Goal: Use online tool/utility: Utilize a website feature to perform a specific function

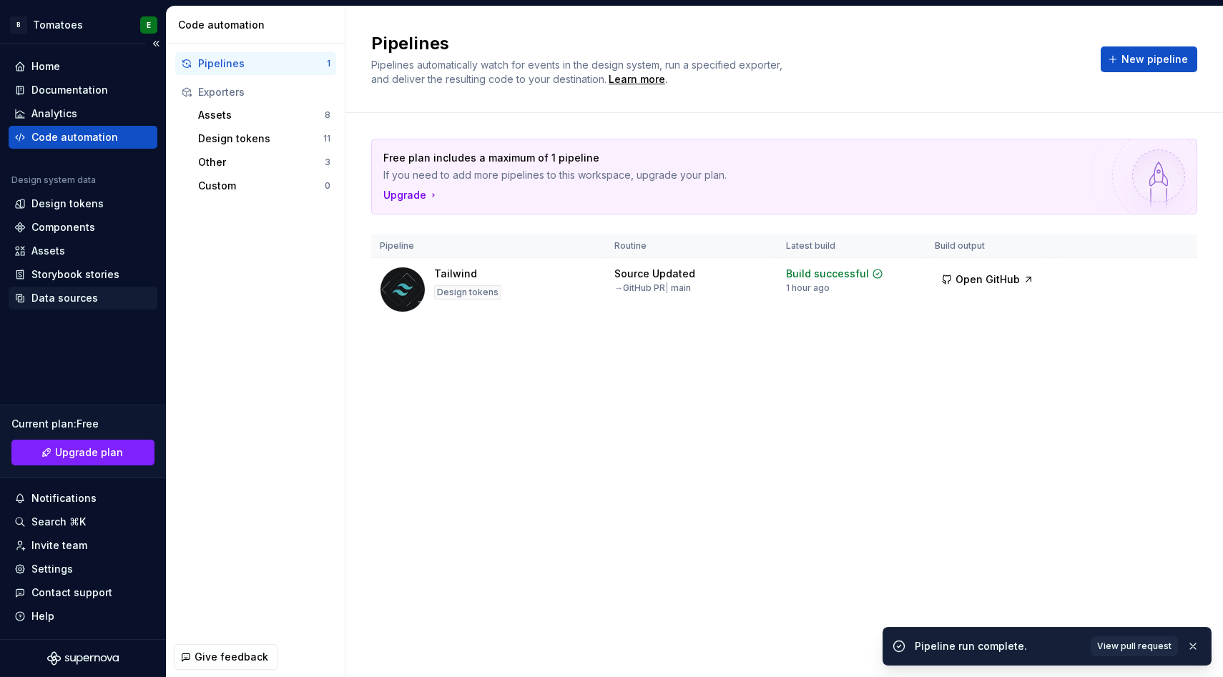
click at [67, 298] on div "Data sources" at bounding box center [64, 298] width 66 height 14
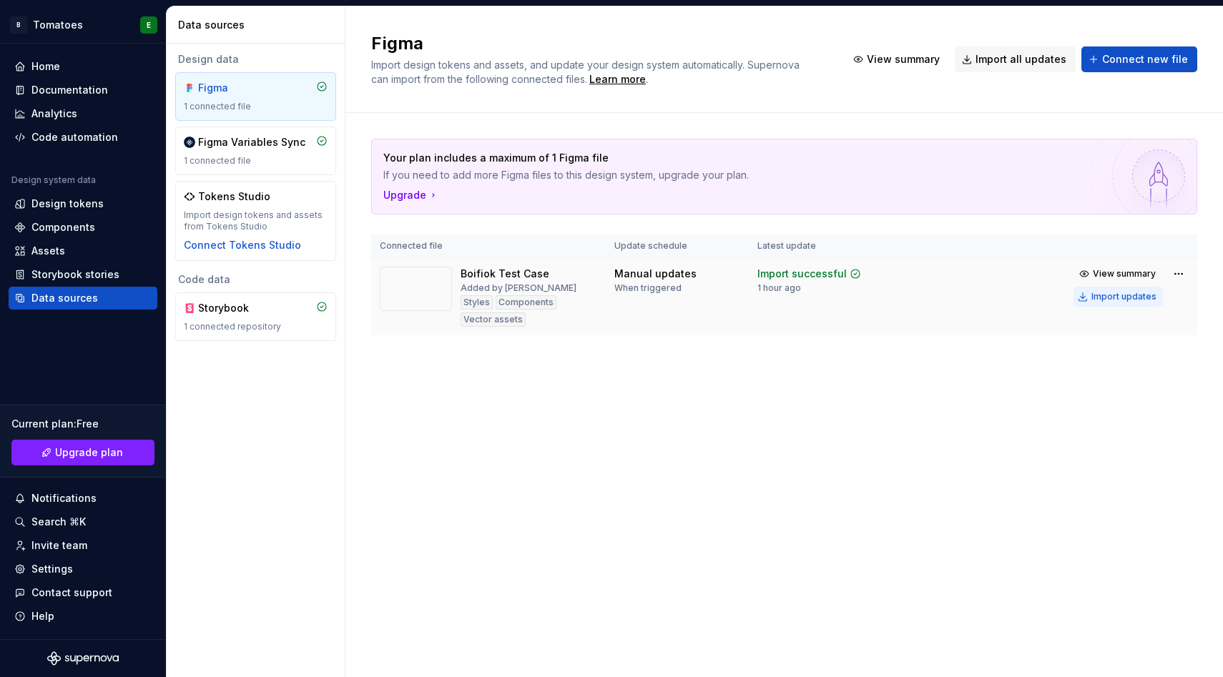
click at [1133, 302] on div "Import updates" at bounding box center [1123, 296] width 65 height 11
click at [51, 225] on div "Components" at bounding box center [63, 227] width 64 height 14
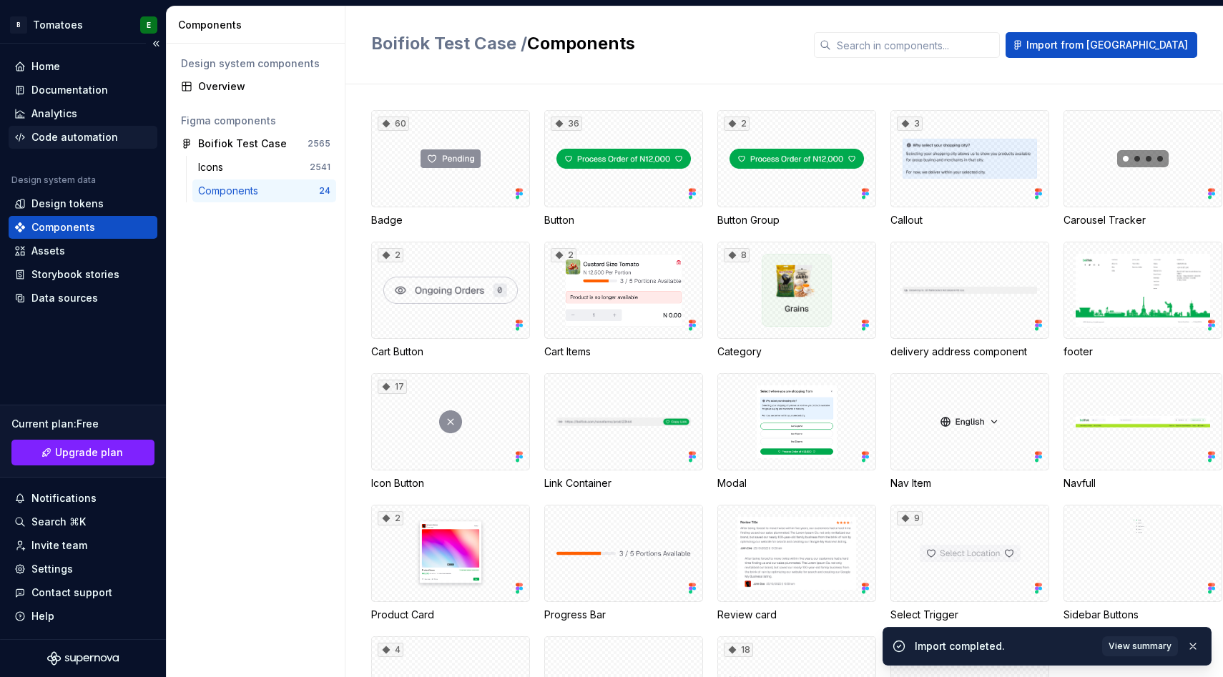
click at [59, 135] on div "Code automation" at bounding box center [74, 137] width 87 height 14
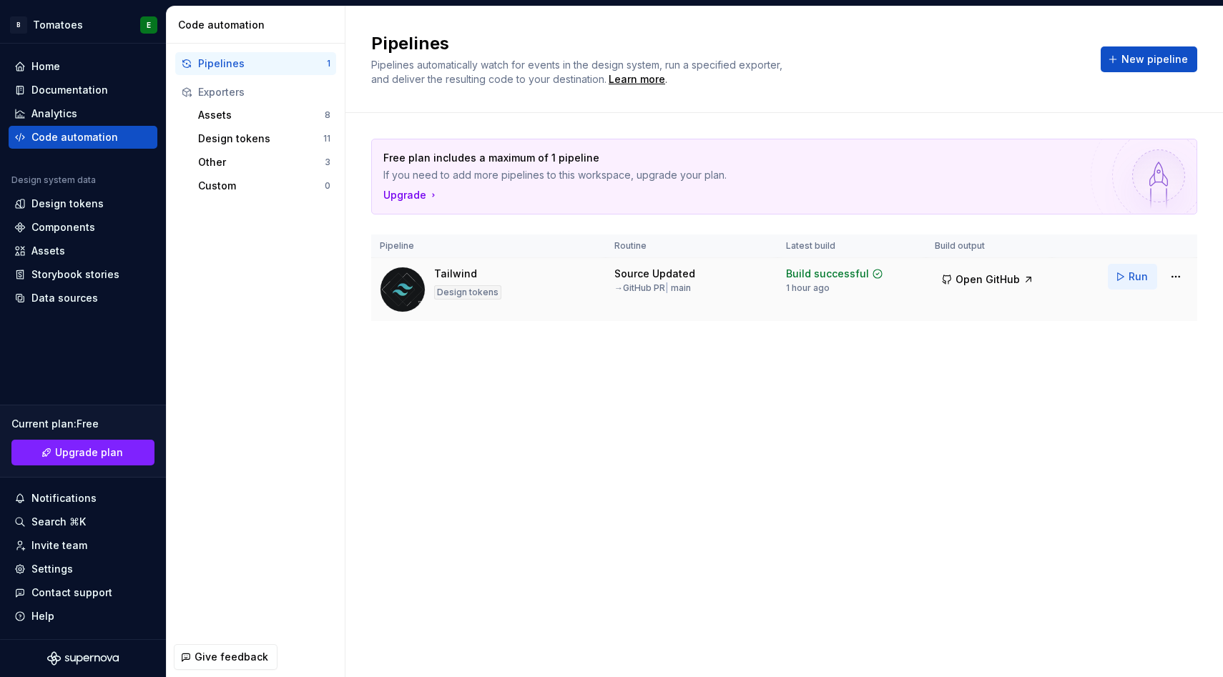
click at [1118, 274] on button "Run" at bounding box center [1132, 277] width 49 height 26
